Goal: Task Accomplishment & Management: Use online tool/utility

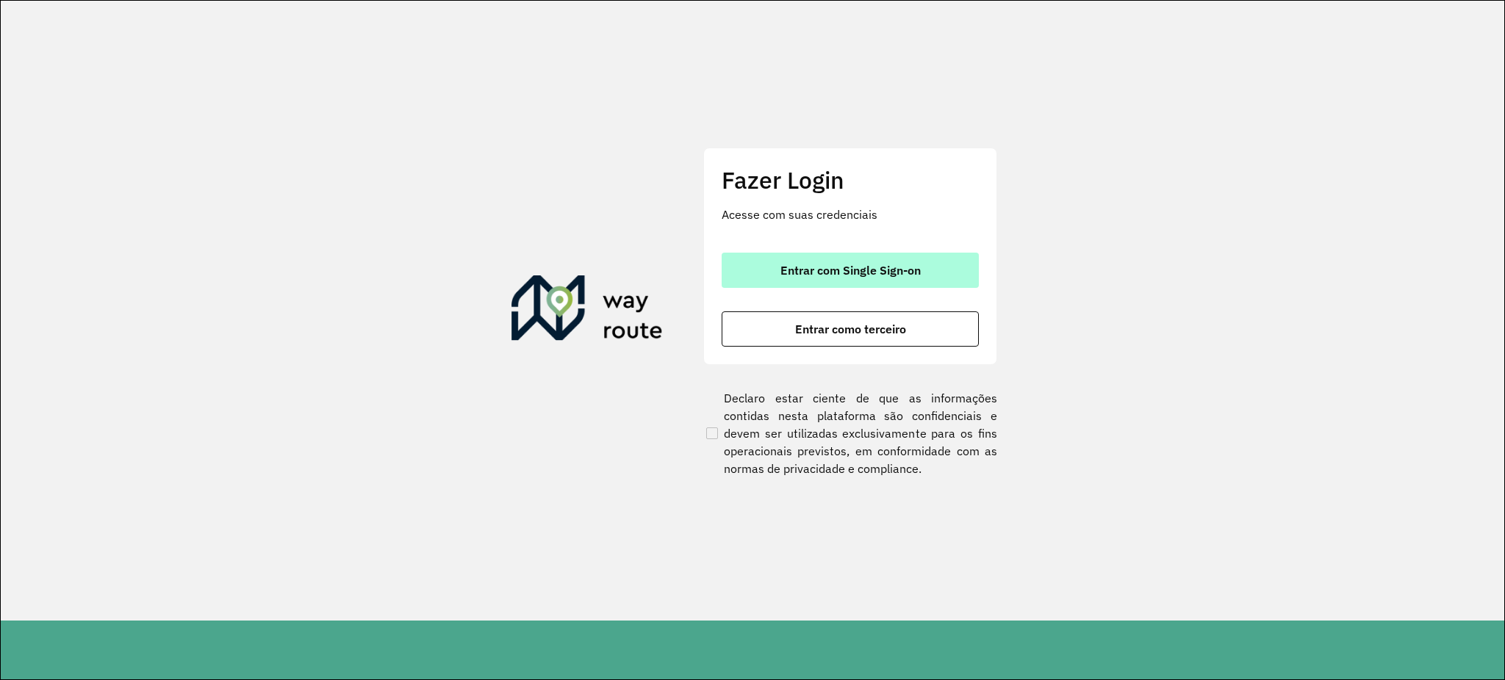
click at [817, 267] on span "Entrar com Single Sign-on" at bounding box center [850, 271] width 140 height 12
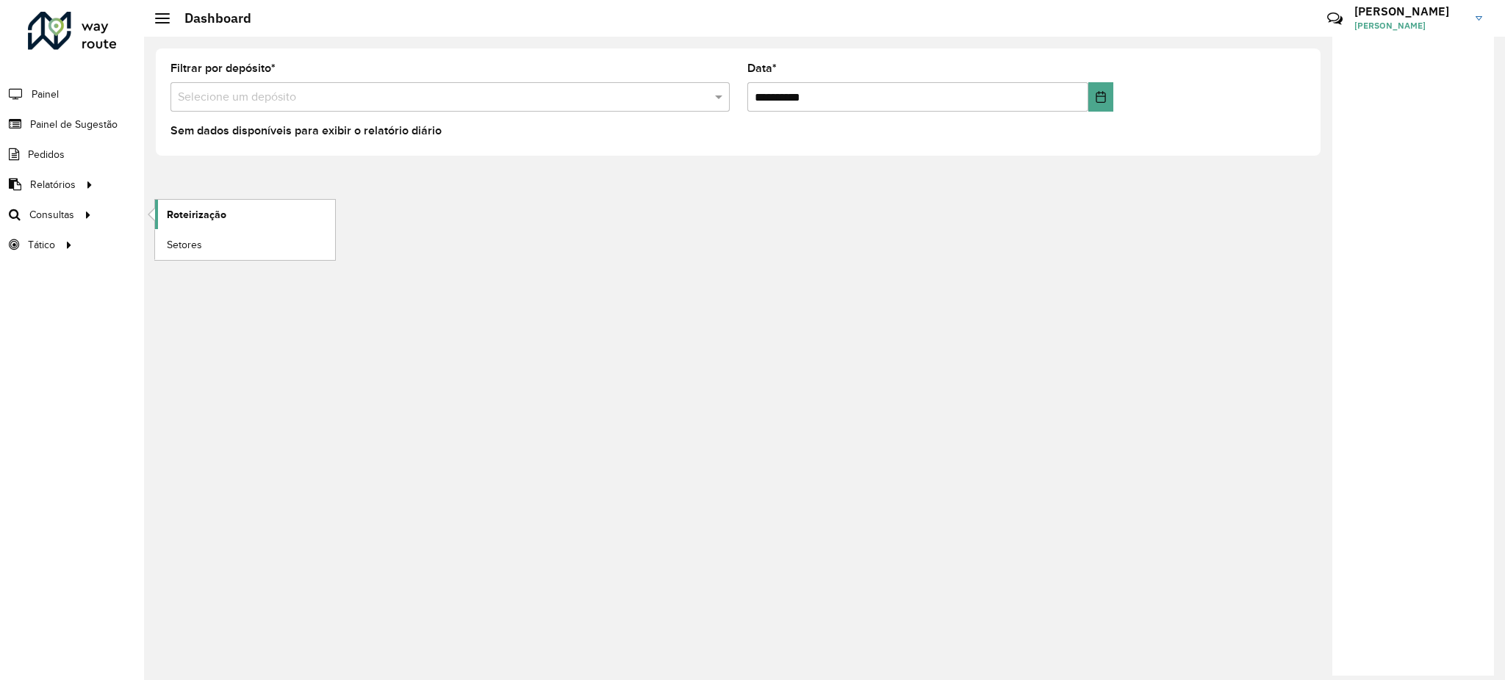
click at [192, 208] on span "Roteirização" at bounding box center [197, 214] width 60 height 15
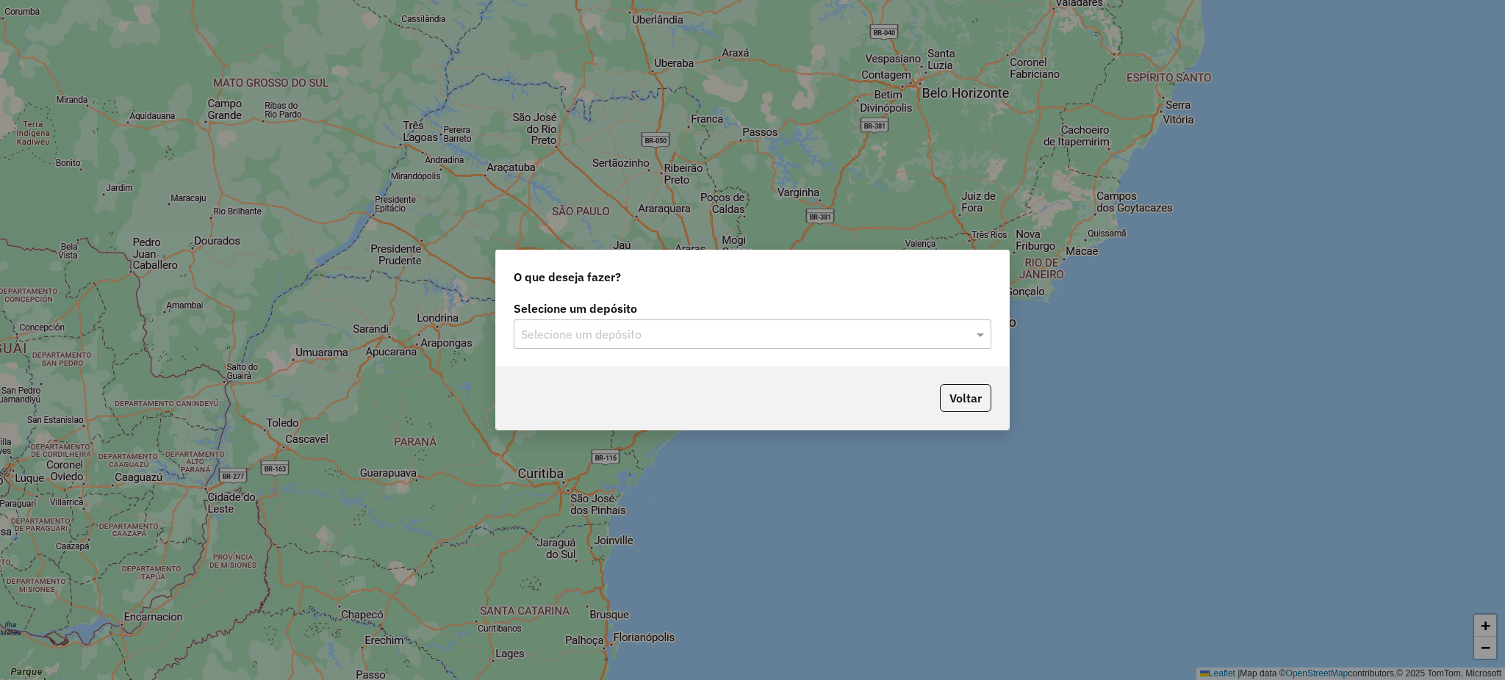
click at [805, 335] on input "text" at bounding box center [738, 335] width 434 height 18
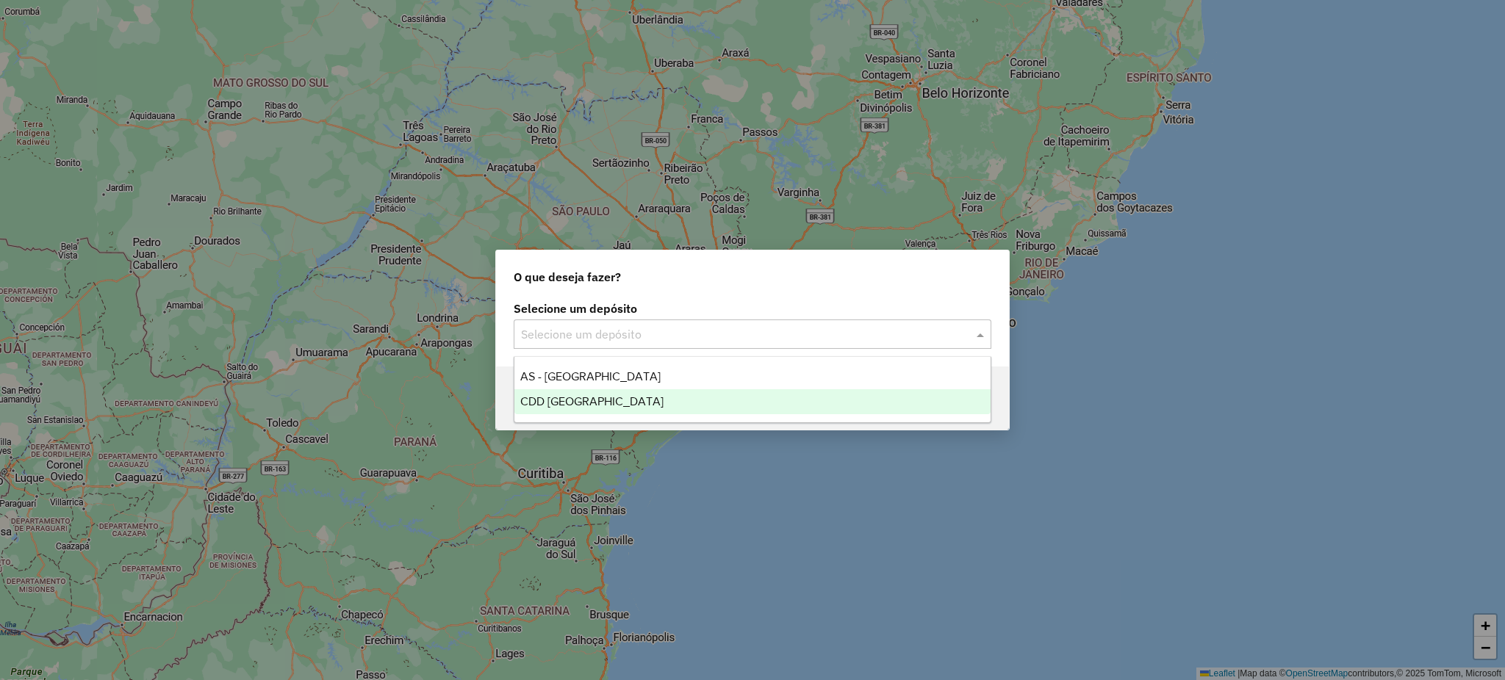
click at [602, 399] on span "CDD [GEOGRAPHIC_DATA]" at bounding box center [591, 401] width 143 height 12
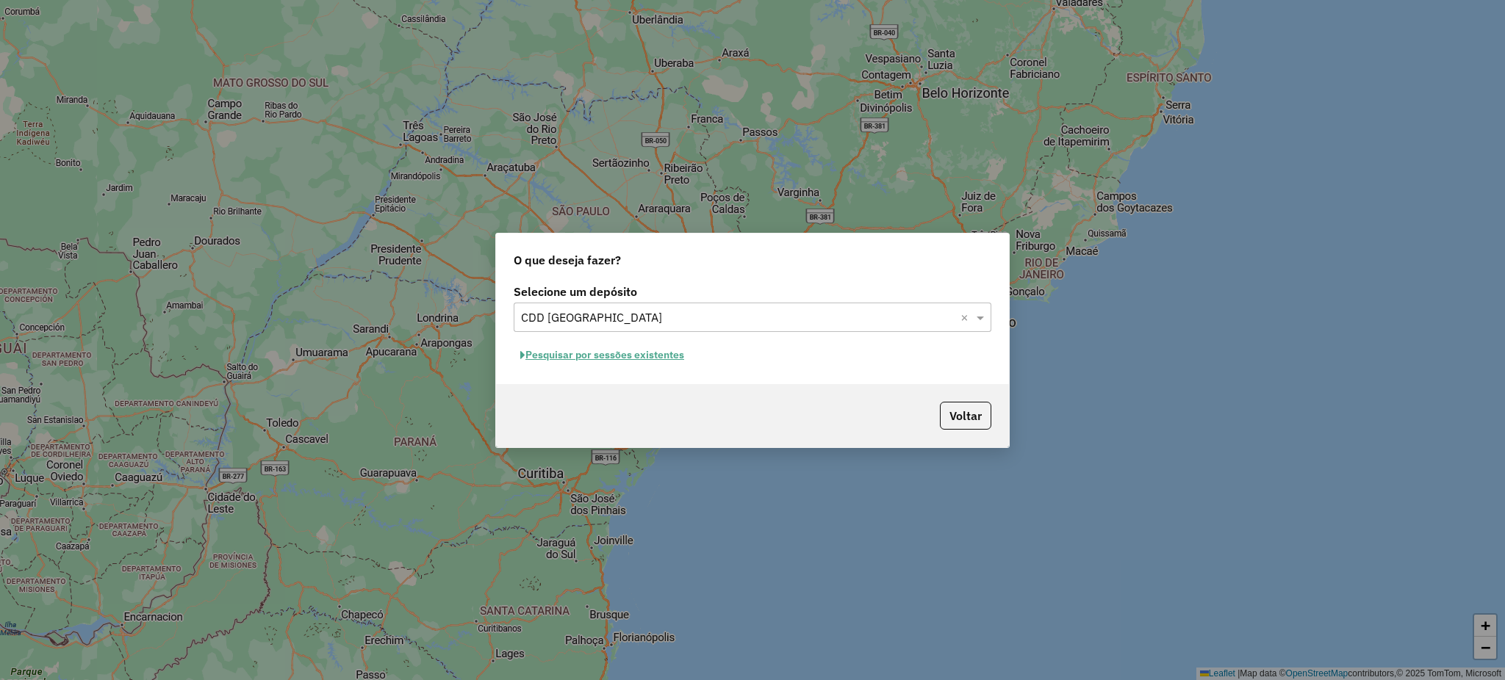
click at [632, 356] on button "Pesquisar por sessões existentes" at bounding box center [602, 355] width 177 height 23
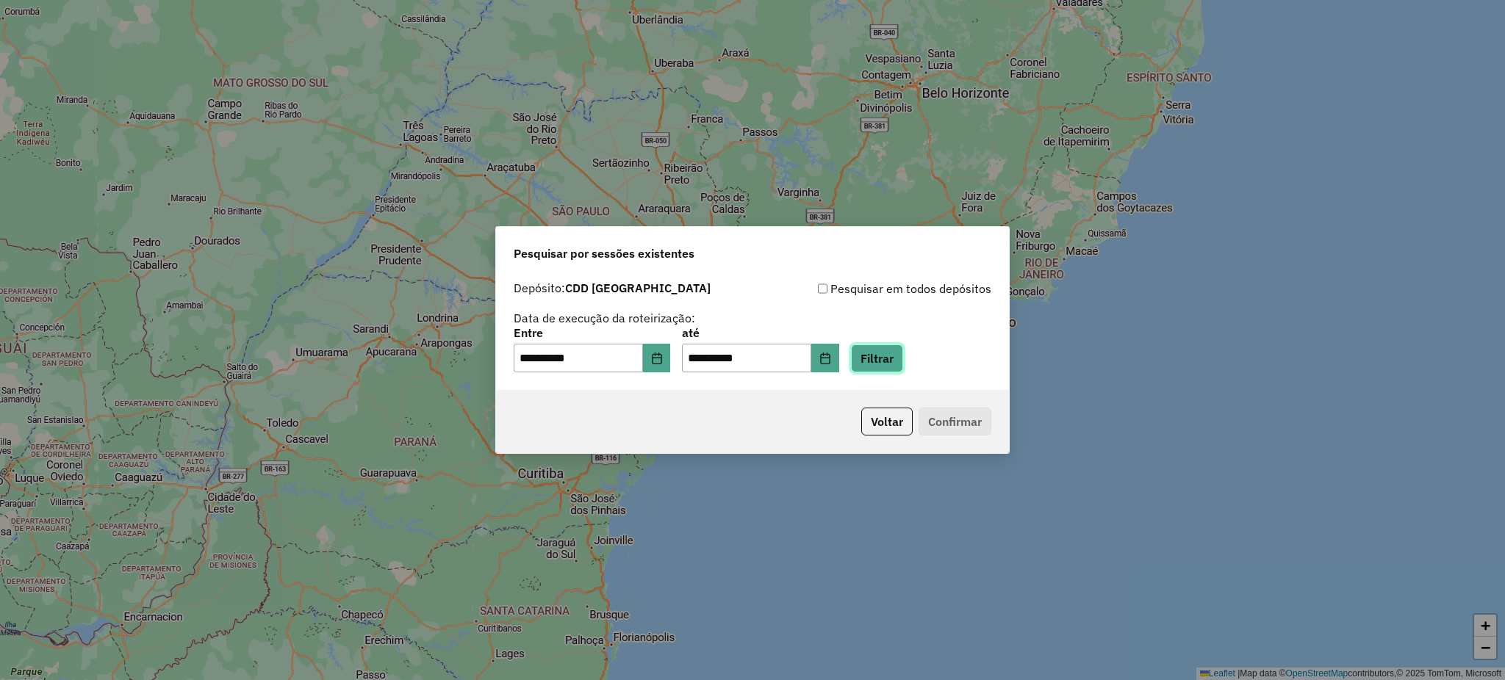
click at [903, 368] on button "Filtrar" at bounding box center [877, 359] width 52 height 28
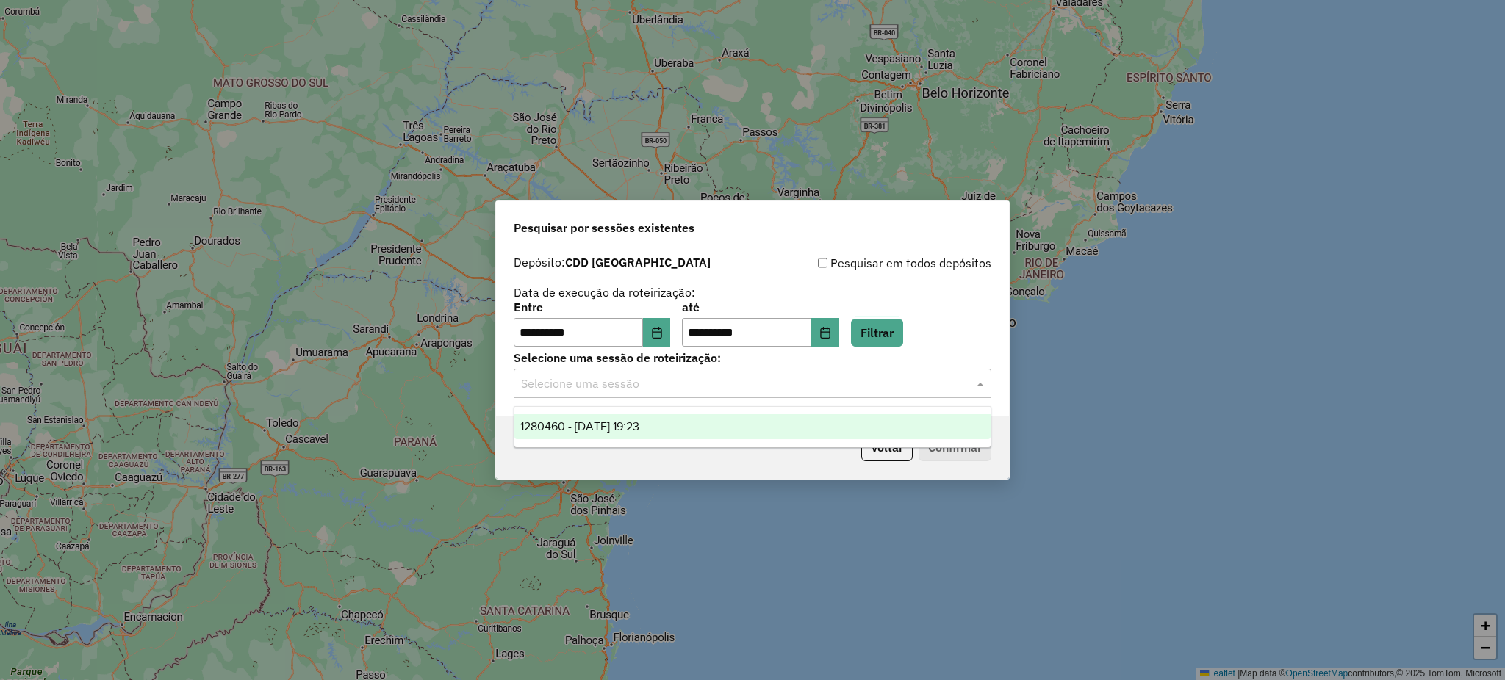
click at [768, 383] on input "text" at bounding box center [738, 384] width 434 height 18
click at [672, 424] on div "1280460 - 22/09/2025 19:23" at bounding box center [752, 426] width 476 height 25
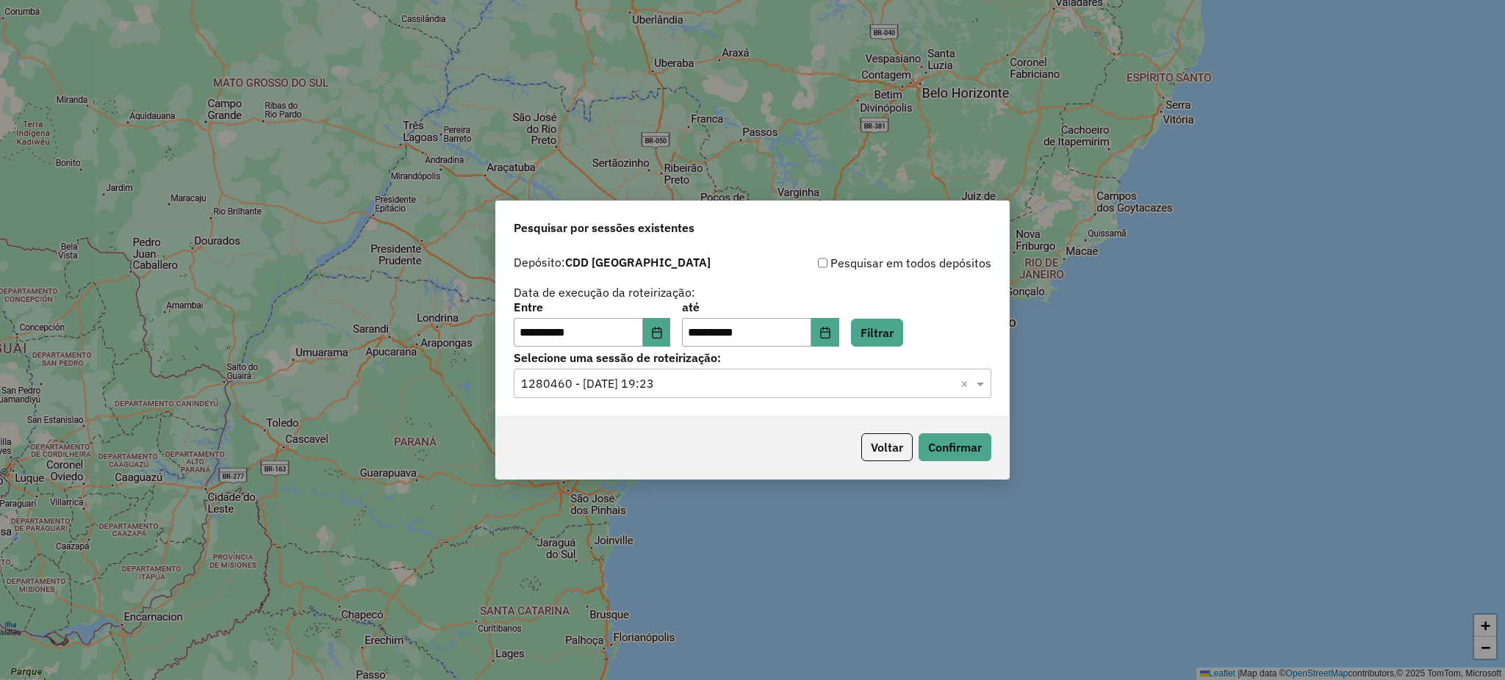
click at [1000, 445] on div "Voltar Confirmar" at bounding box center [752, 447] width 513 height 63
click at [955, 448] on button "Confirmar" at bounding box center [955, 448] width 73 height 28
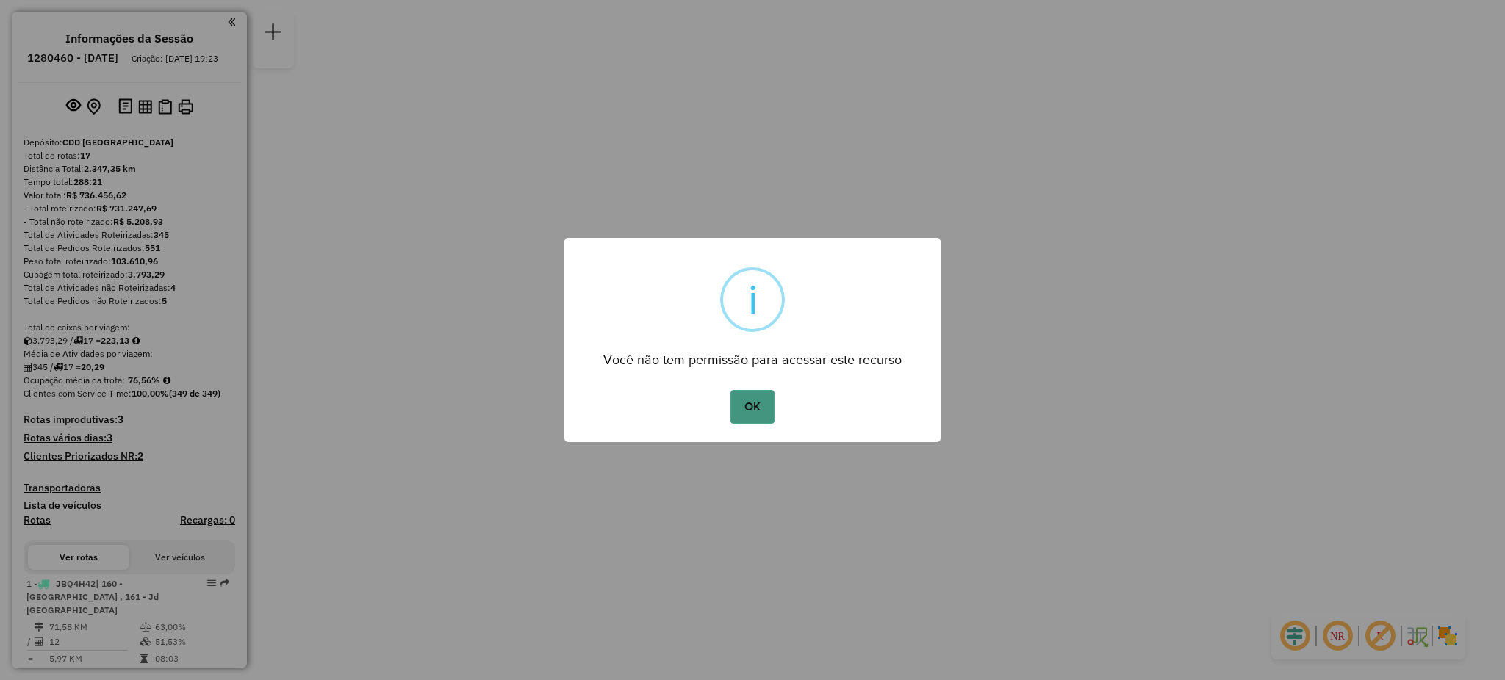
click at [753, 416] on button "OK" at bounding box center [751, 407] width 43 height 34
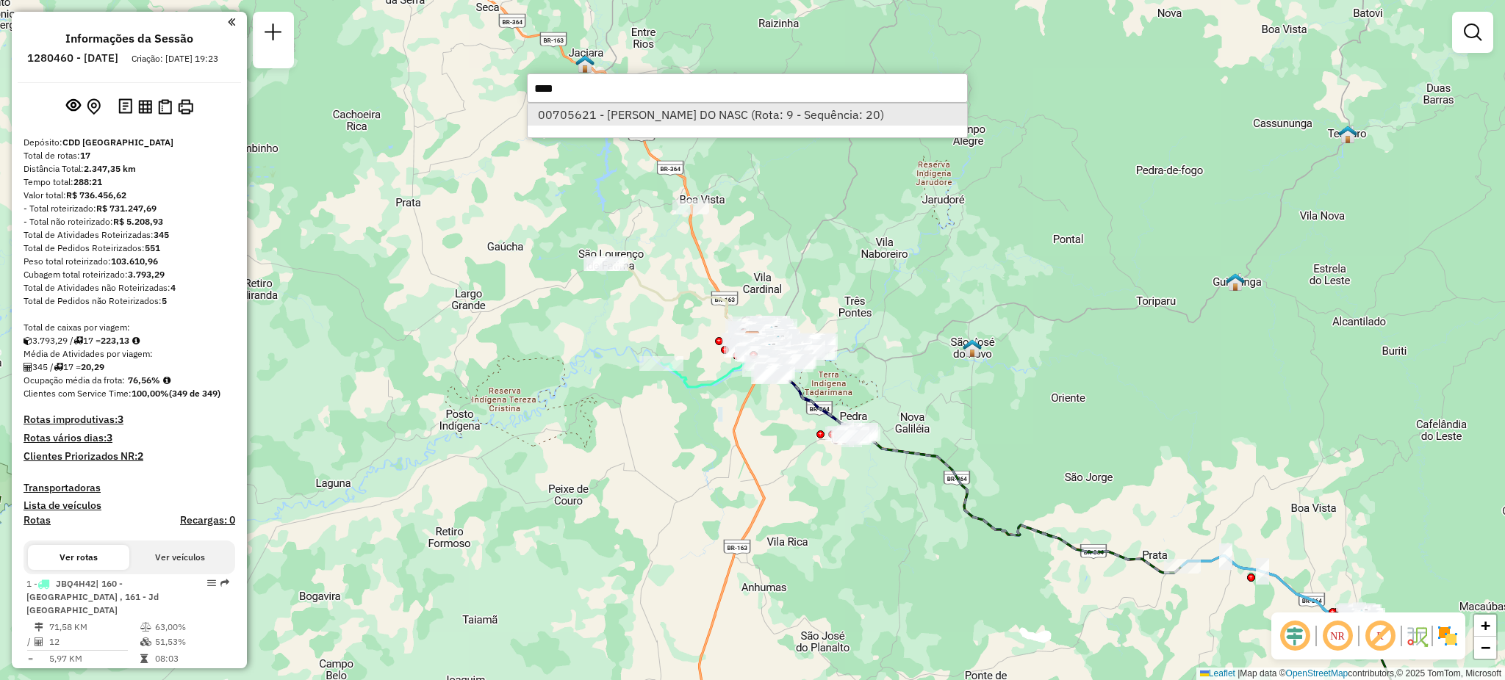
type input "****"
click at [680, 107] on li "00705621 - LUCAS SANTOS DO NASC (Rota: 9 - Sequência: 20)" at bounding box center [747, 115] width 439 height 22
select select "**********"
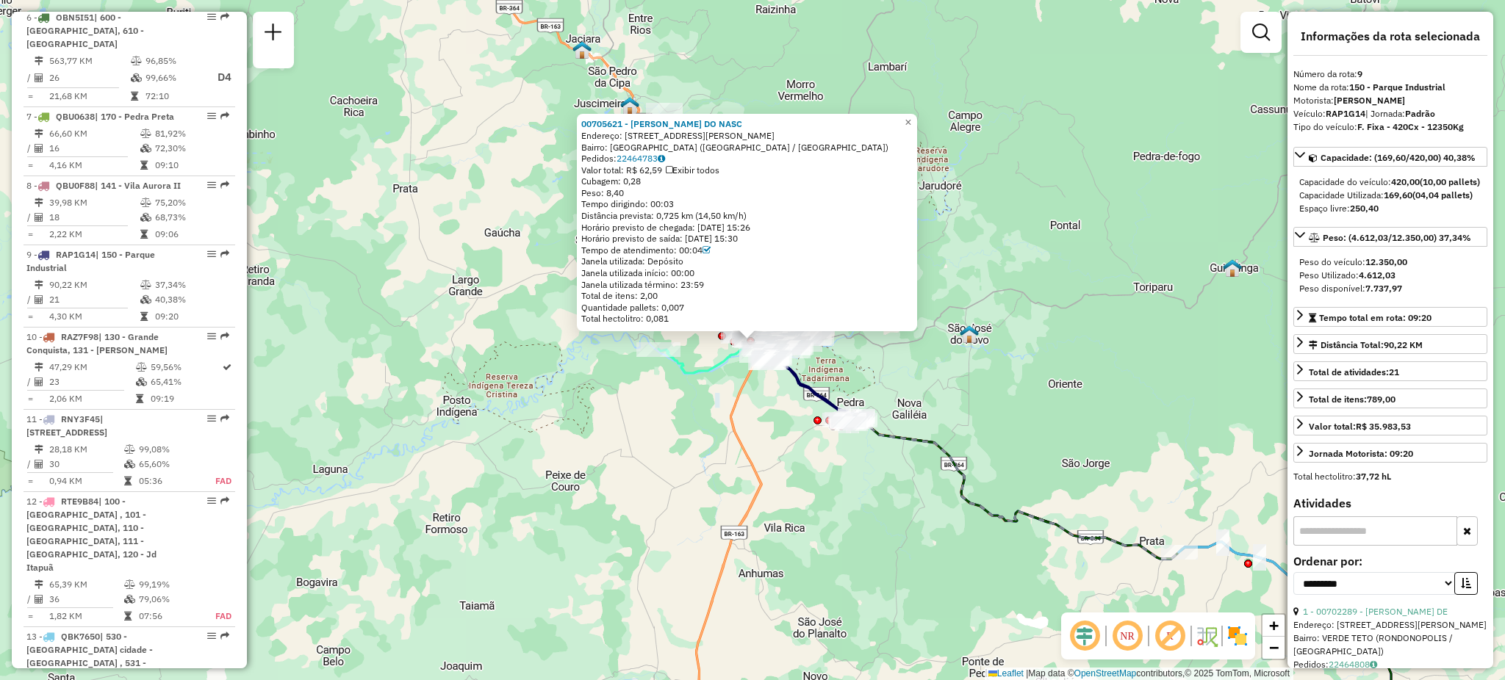
scroll to position [1201, 0]
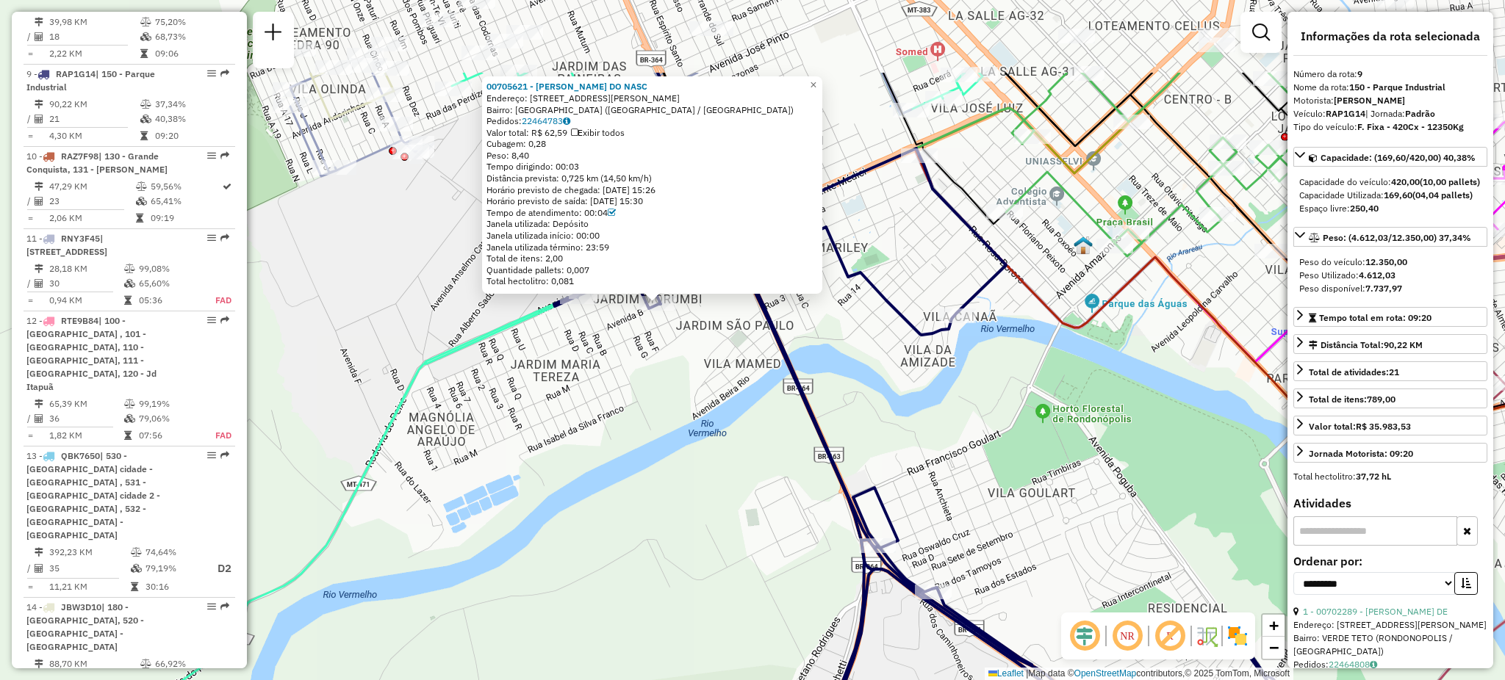
drag, startPoint x: 695, startPoint y: 242, endPoint x: 659, endPoint y: 378, distance: 139.9
click at [680, 406] on div "00705621 - LUCAS SANTOS DO NASC Endereço: AV MARIO GONCALVES FARINHA 2520 Bairr…" at bounding box center [752, 340] width 1505 height 680
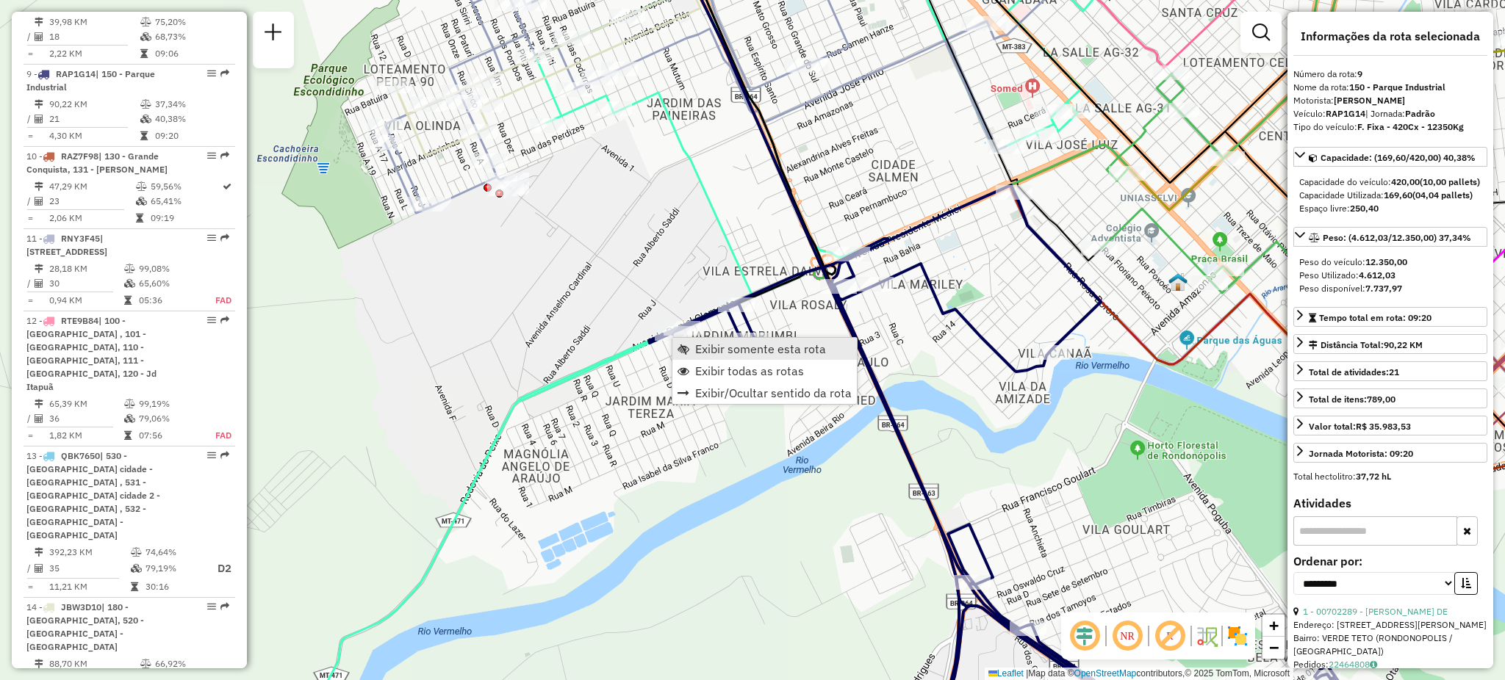
click at [727, 356] on link "Exibir somente esta rota" at bounding box center [764, 349] width 184 height 22
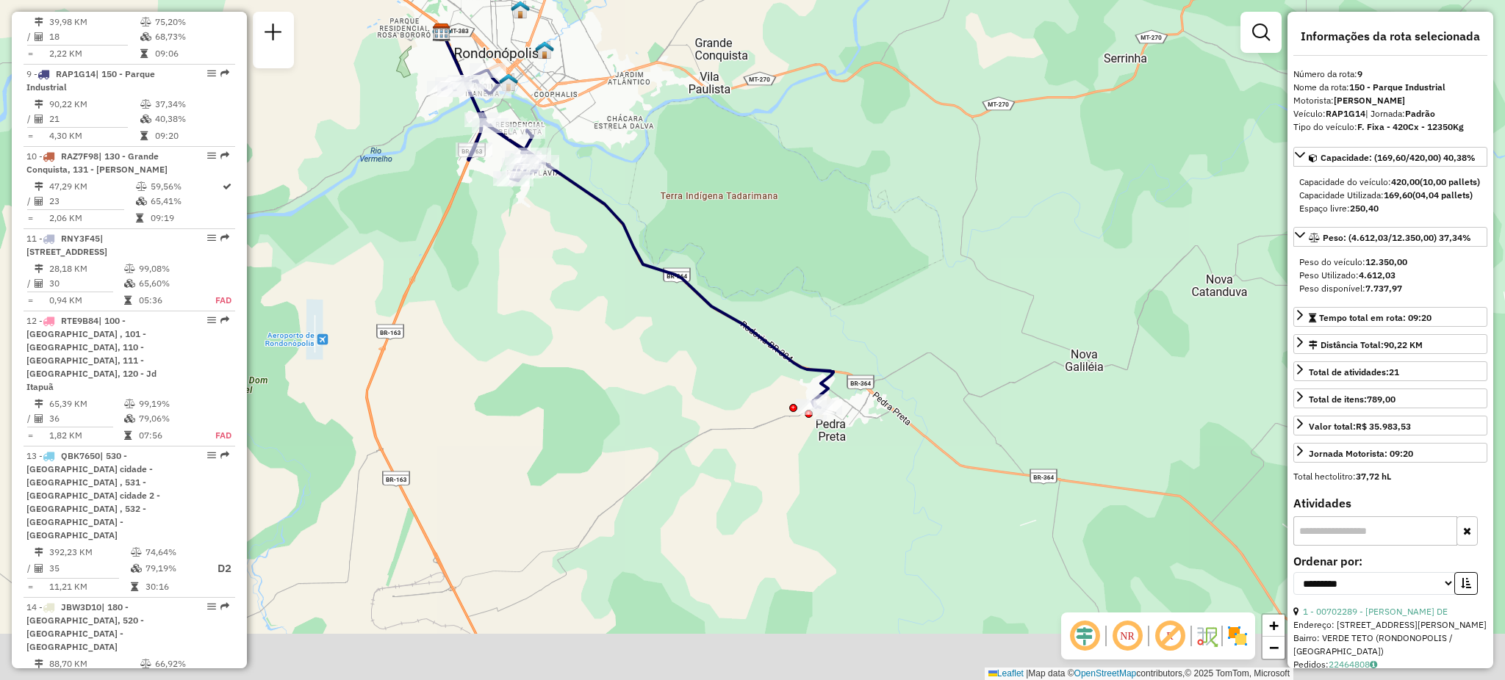
drag, startPoint x: 946, startPoint y: 467, endPoint x: 828, endPoint y: 345, distance: 169.4
click at [828, 345] on div "Janela de atendimento Grade de atendimento Capacidade Transportadoras Veículos …" at bounding box center [752, 340] width 1505 height 680
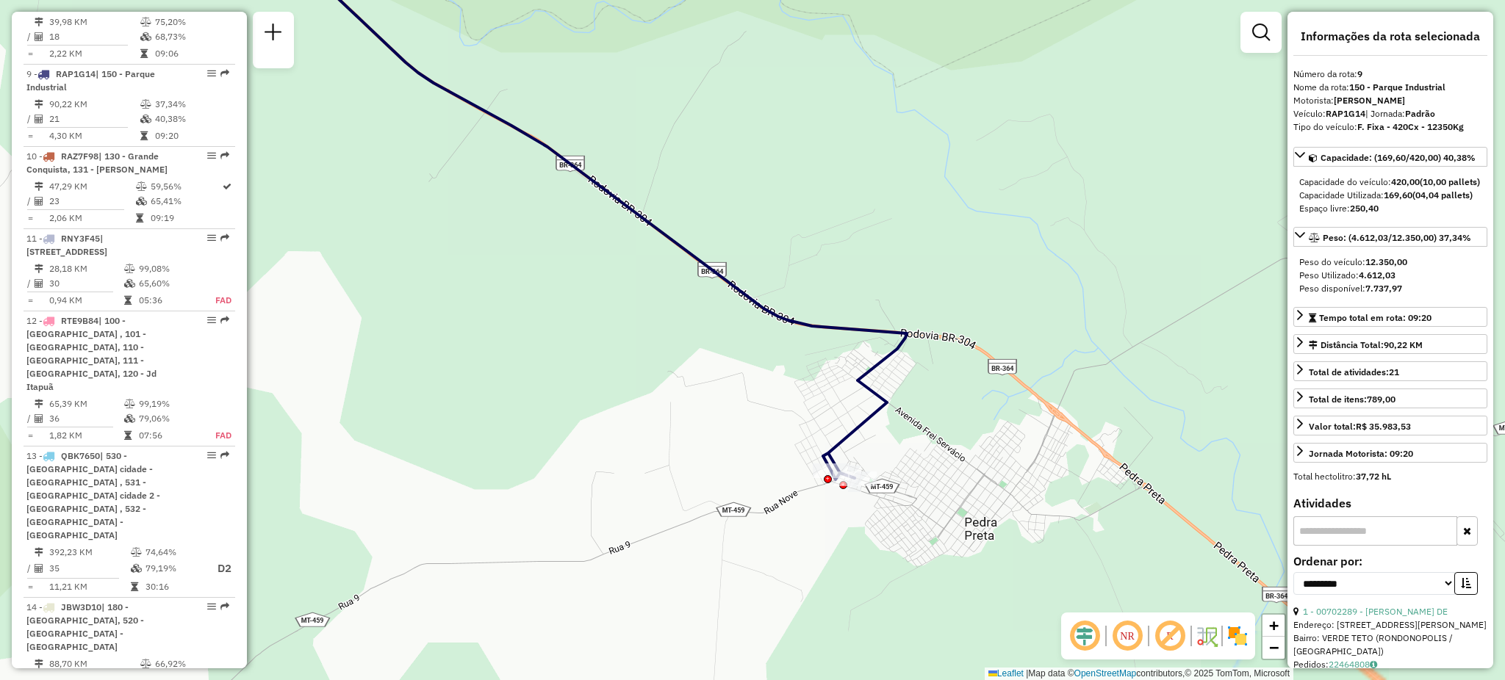
drag, startPoint x: 784, startPoint y: 411, endPoint x: 872, endPoint y: 405, distance: 88.4
click at [872, 404] on div "Janela de atendimento Grade de atendimento Capacidade Transportadoras Veículos …" at bounding box center [752, 340] width 1505 height 680
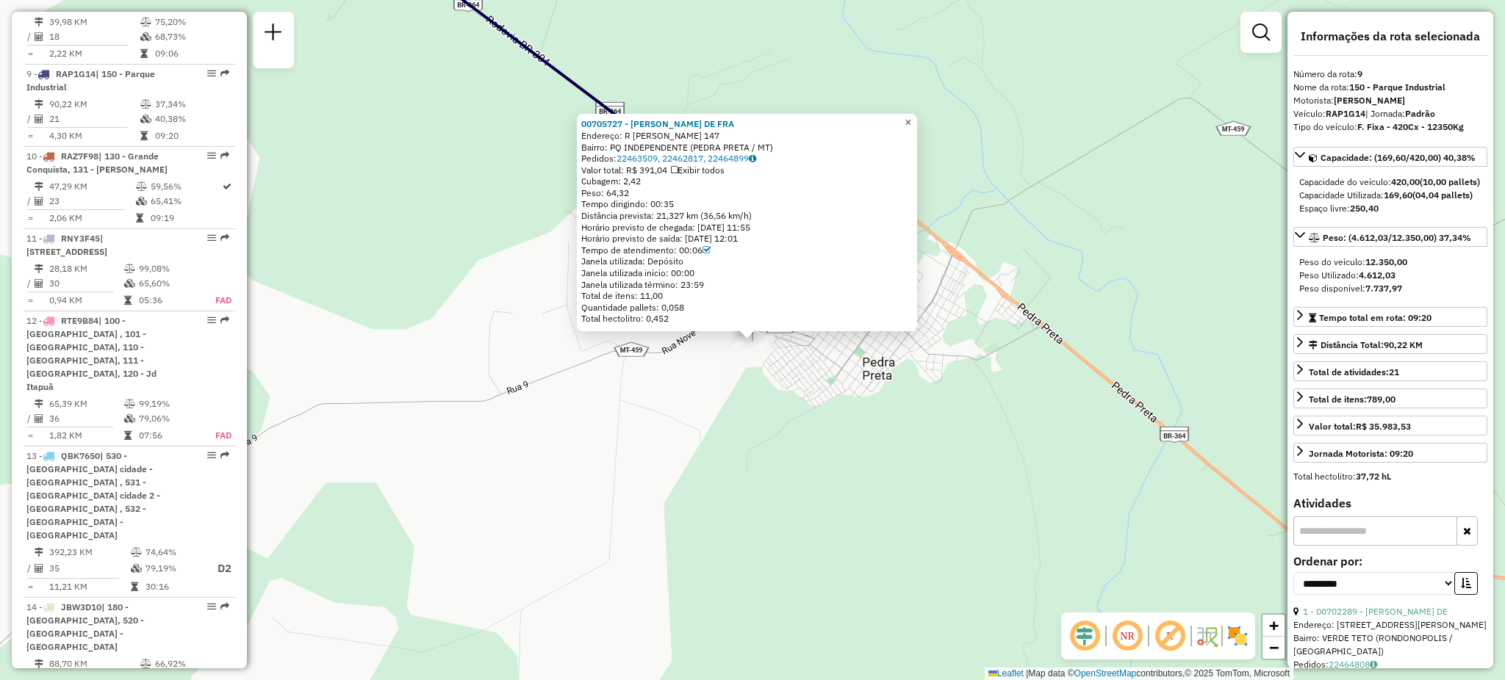
click at [911, 116] on span "×" at bounding box center [908, 122] width 7 height 12
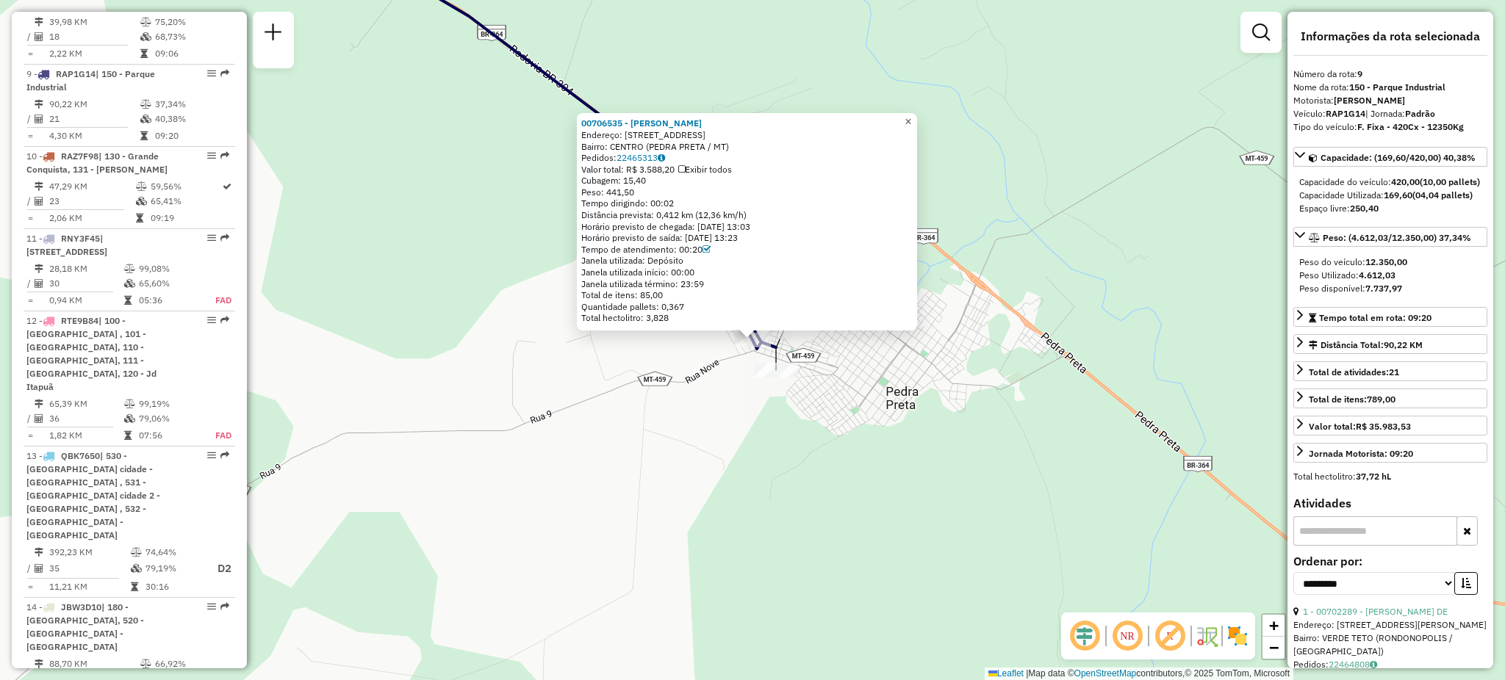
click at [911, 123] on span "×" at bounding box center [908, 121] width 7 height 12
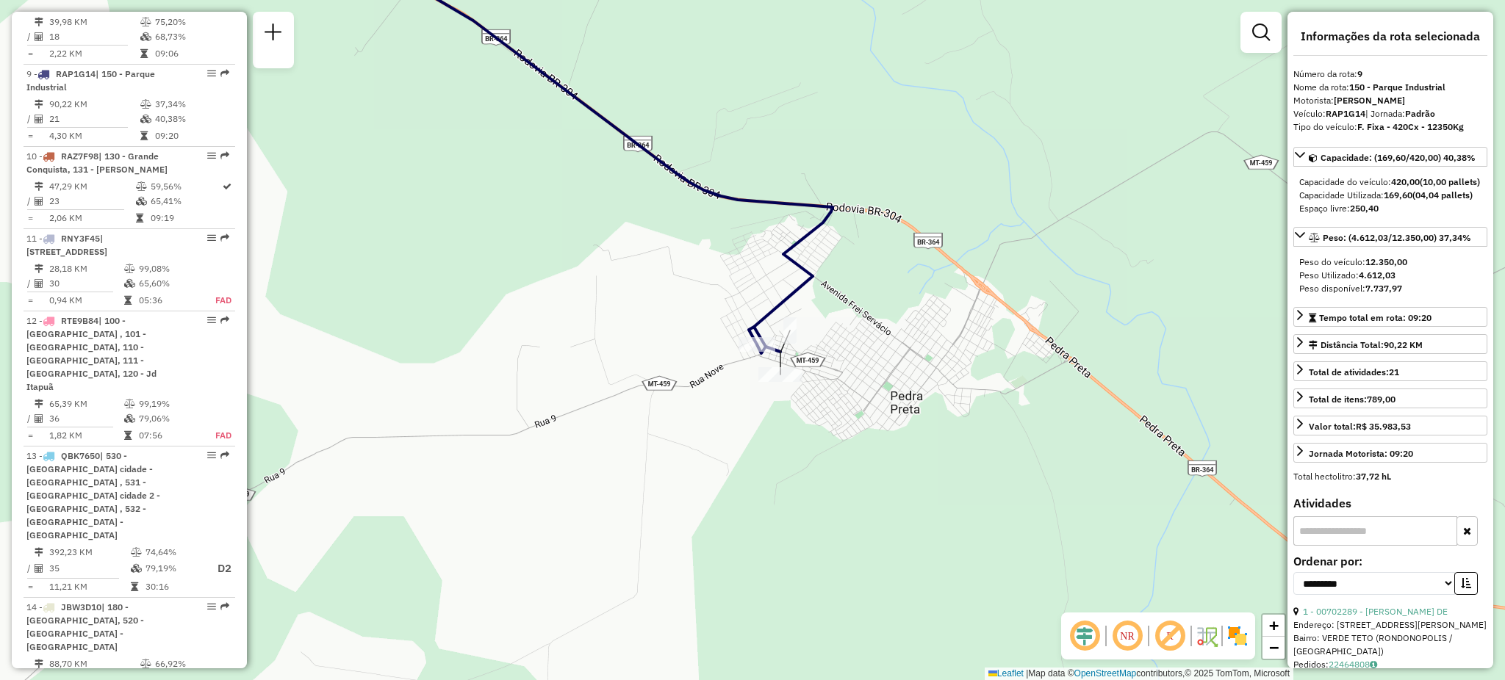
drag, startPoint x: 647, startPoint y: 165, endPoint x: 1031, endPoint y: 492, distance: 504.0
click at [1032, 492] on div "Janela de atendimento Grade de atendimento Capacidade Transportadoras Veículos …" at bounding box center [752, 340] width 1505 height 680
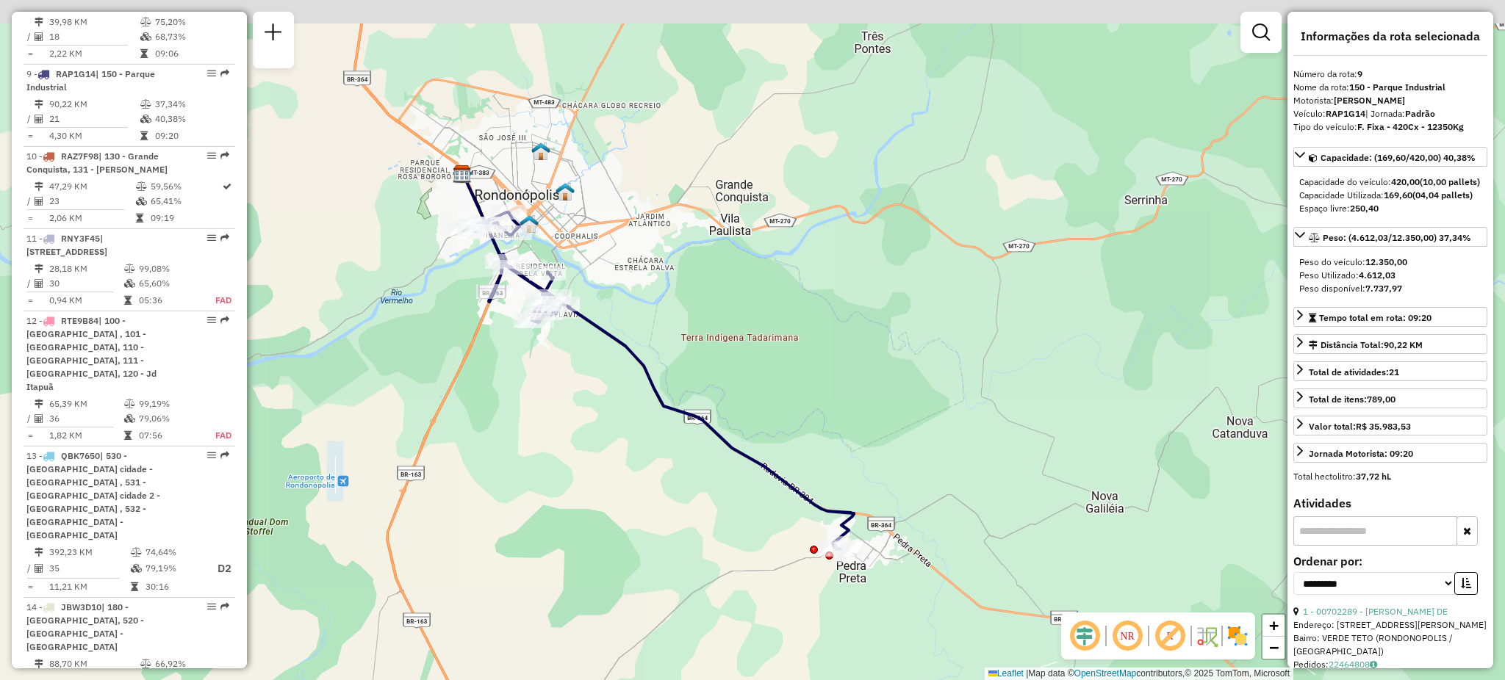
drag, startPoint x: 619, startPoint y: 220, endPoint x: 827, endPoint y: 525, distance: 368.9
click at [827, 525] on div "Janela de atendimento Grade de atendimento Capacidade Transportadoras Veículos …" at bounding box center [752, 340] width 1505 height 680
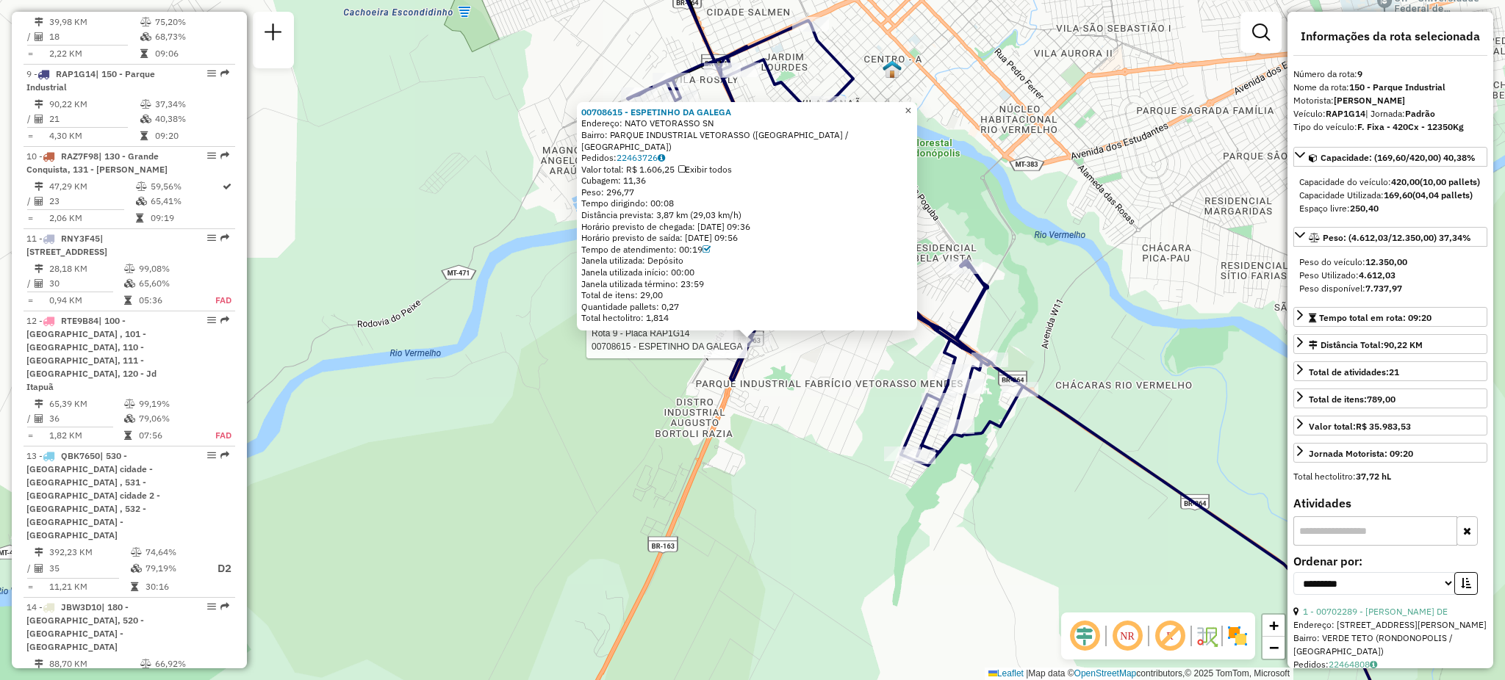
click at [911, 115] on span "×" at bounding box center [908, 110] width 7 height 12
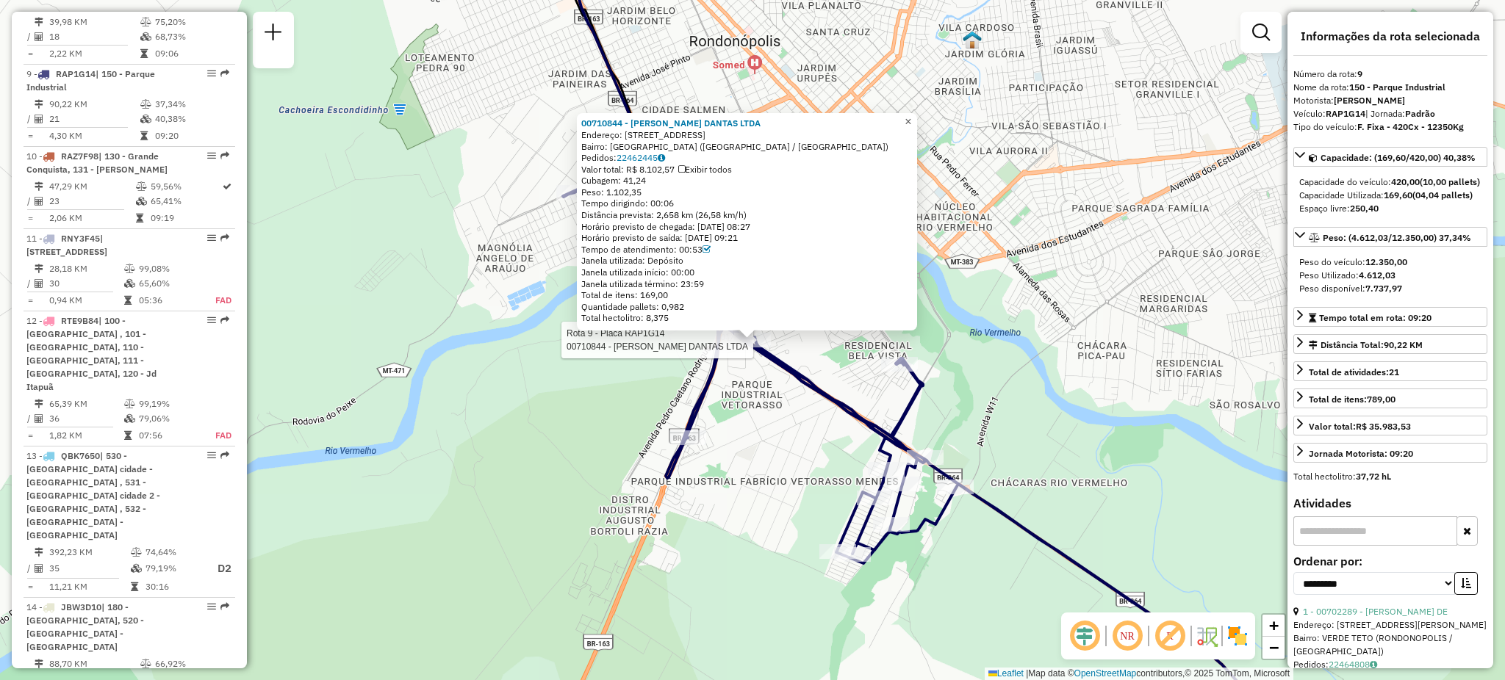
click at [911, 115] on span "×" at bounding box center [908, 121] width 7 height 12
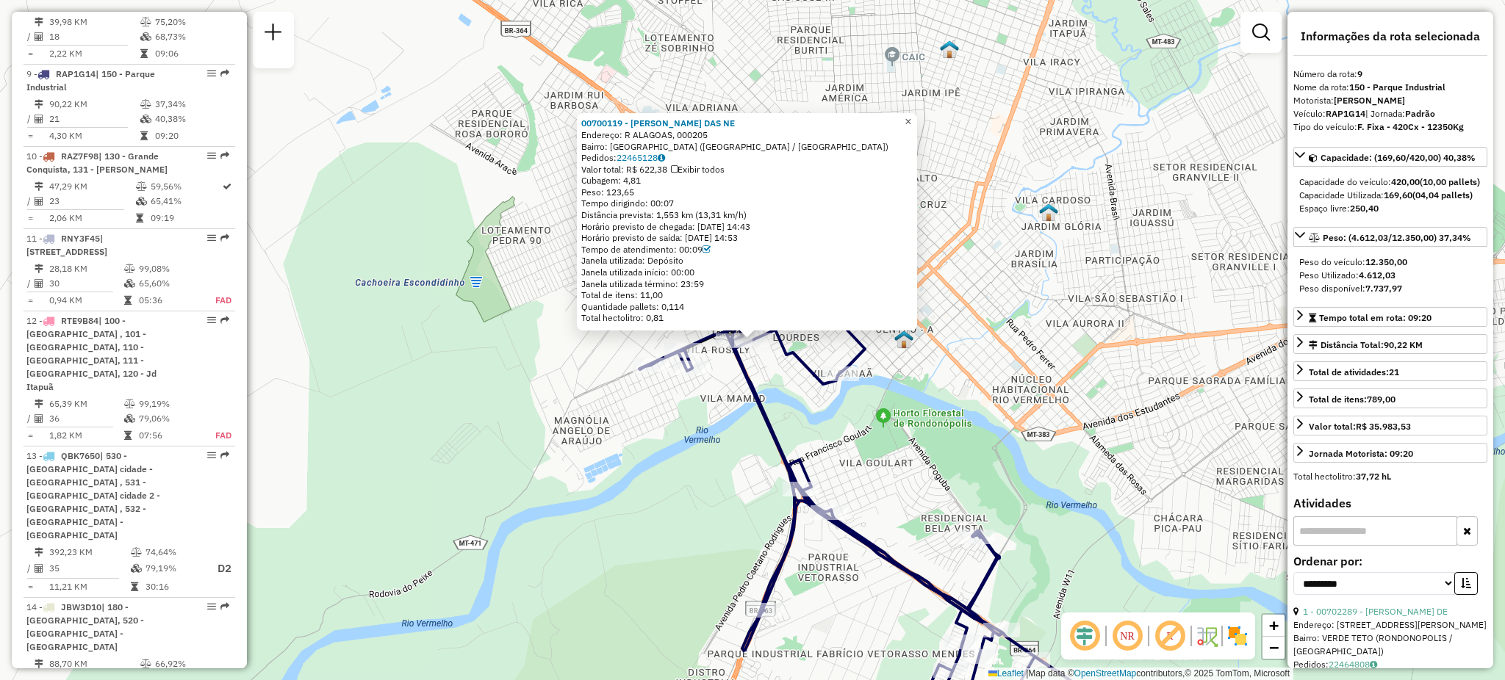
click at [911, 115] on span "×" at bounding box center [908, 121] width 7 height 12
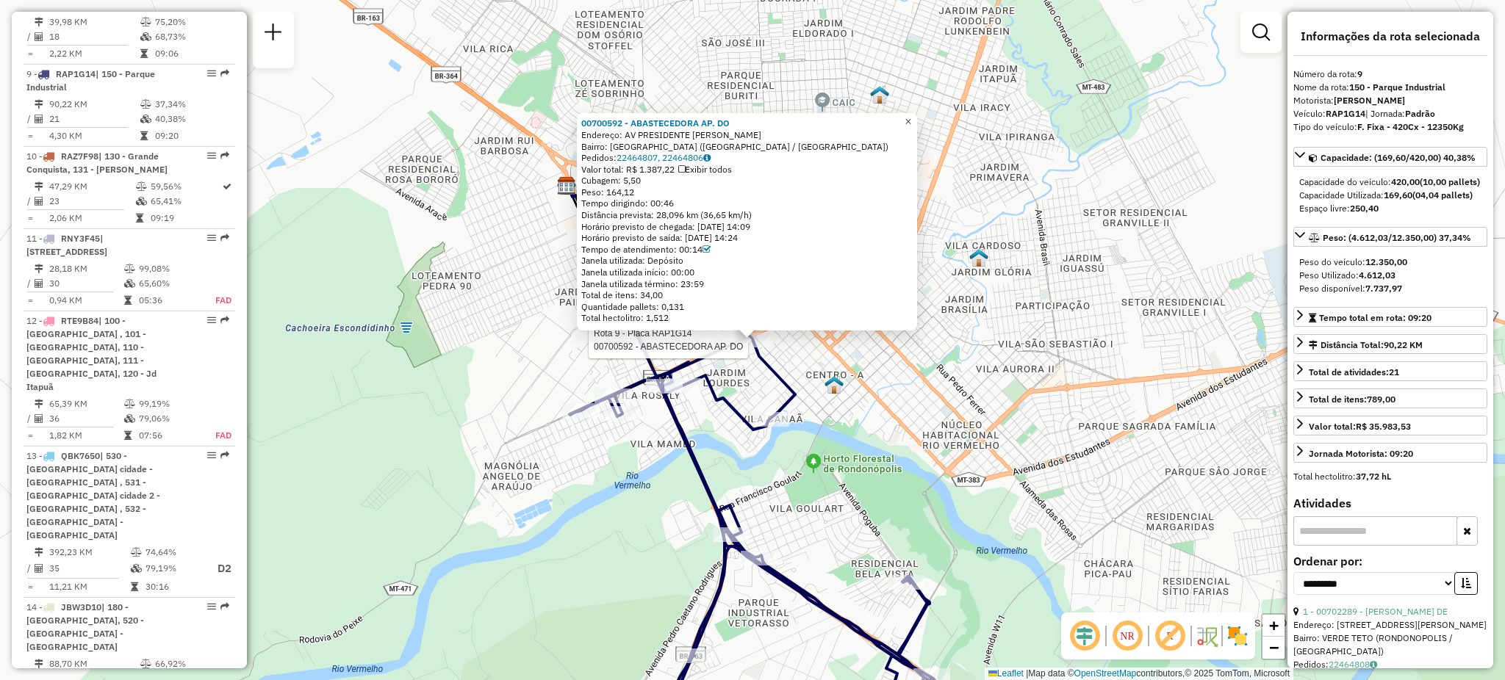
click at [911, 115] on span "×" at bounding box center [908, 121] width 7 height 12
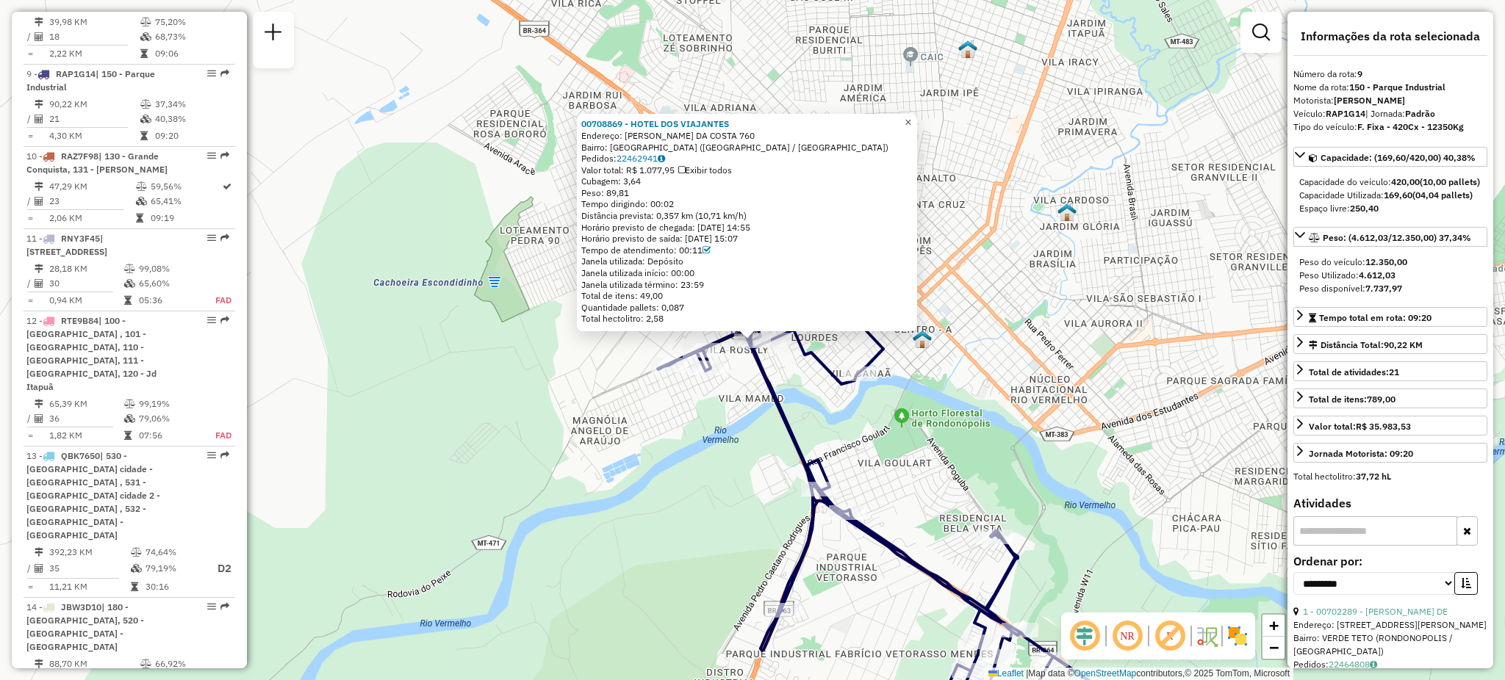
drag, startPoint x: 913, startPoint y: 118, endPoint x: 898, endPoint y: 145, distance: 30.9
click at [913, 118] on link "×" at bounding box center [908, 123] width 18 height 18
